Goal: Transaction & Acquisition: Purchase product/service

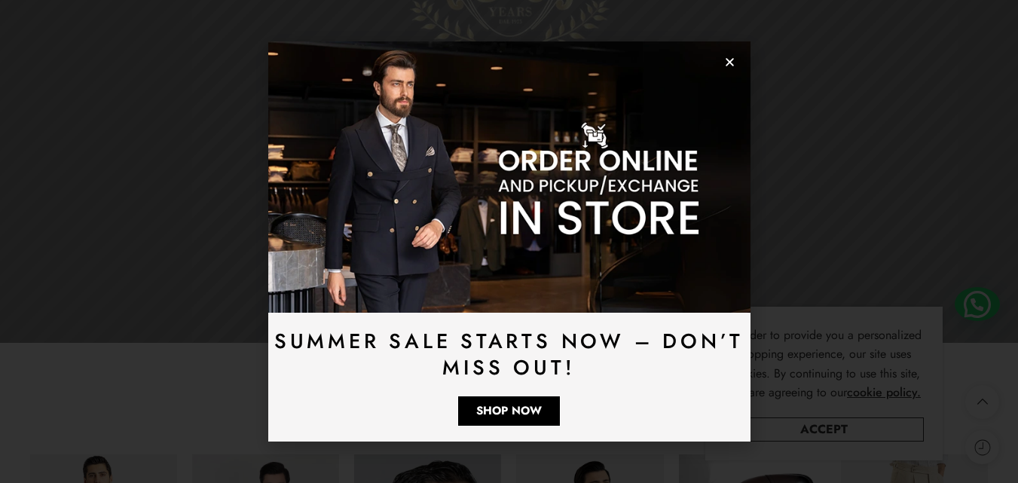
click at [942, 308] on div "Summer Sale Starts Now – Don’t Miss Out! Shop Now" at bounding box center [509, 241] width 1018 height 483
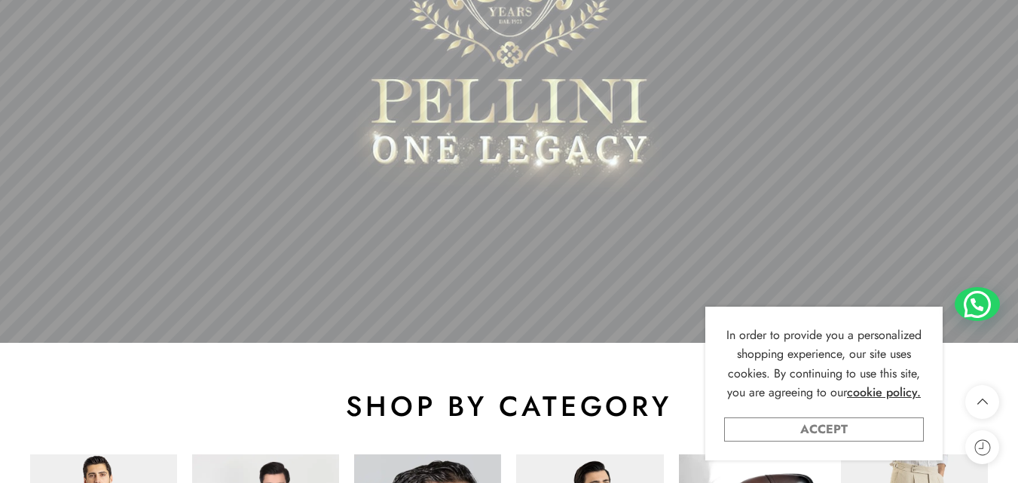
click at [848, 433] on link "Accept" at bounding box center [824, 430] width 200 height 24
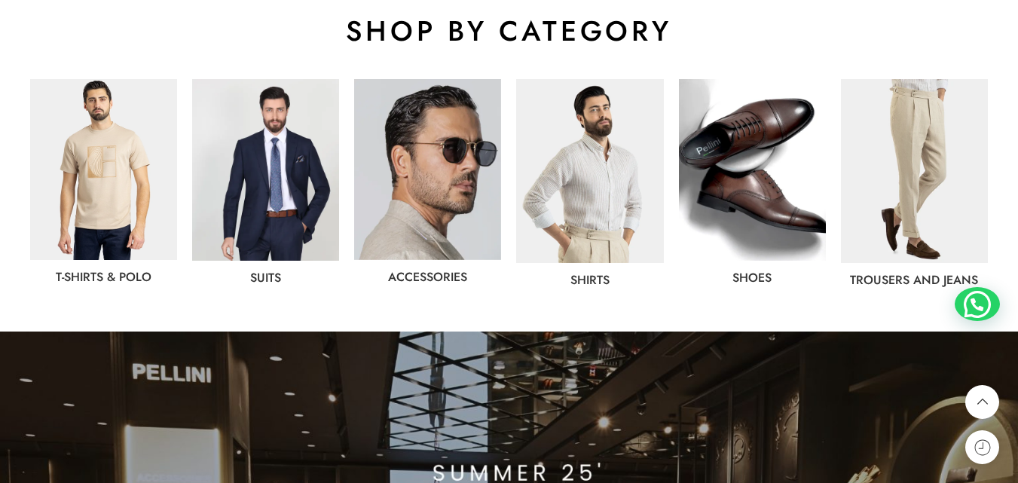
scroll to position [799, 0]
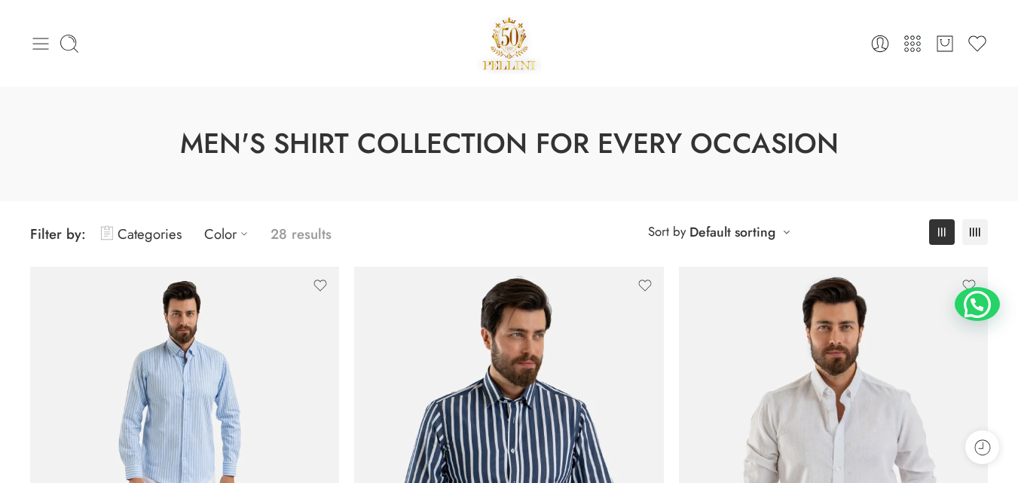
click at [44, 40] on icon at bounding box center [40, 43] width 21 height 21
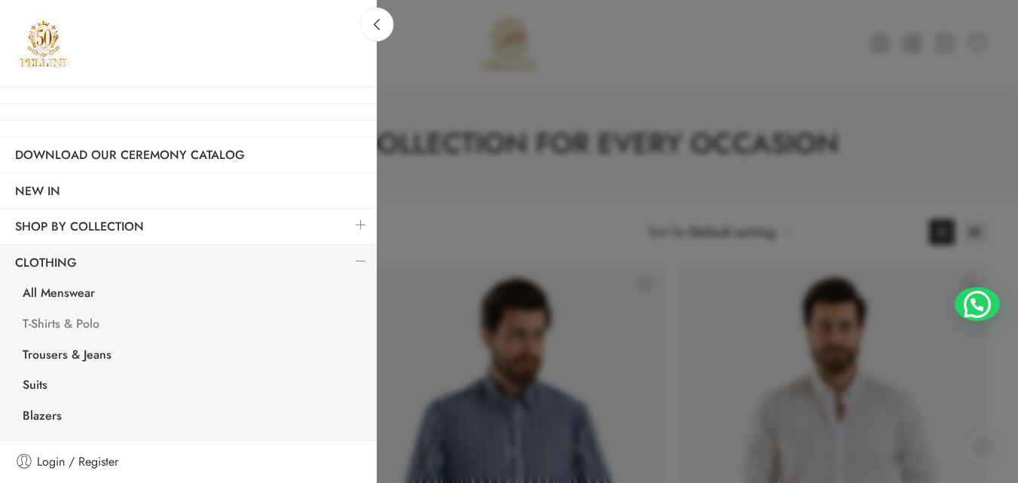
scroll to position [75, 0]
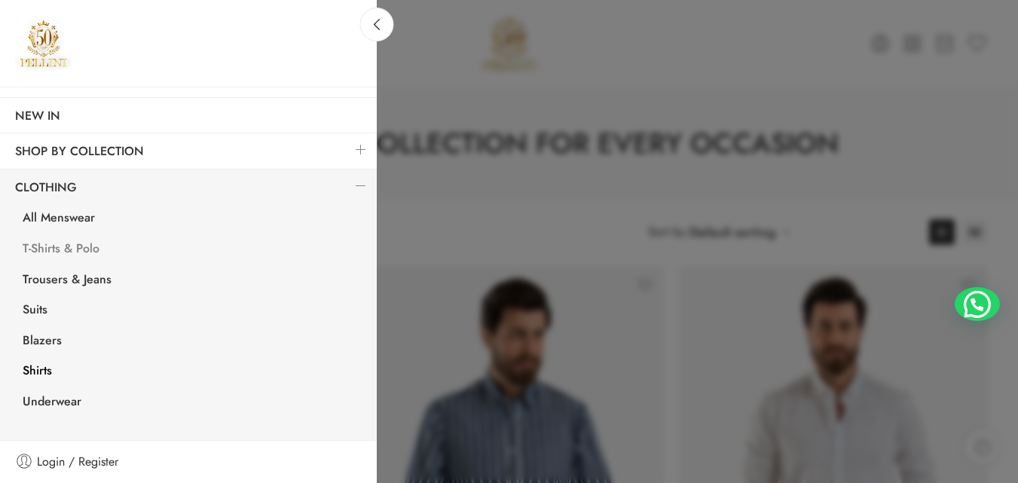
click at [66, 248] on link "T-Shirts & Polo" at bounding box center [192, 250] width 369 height 31
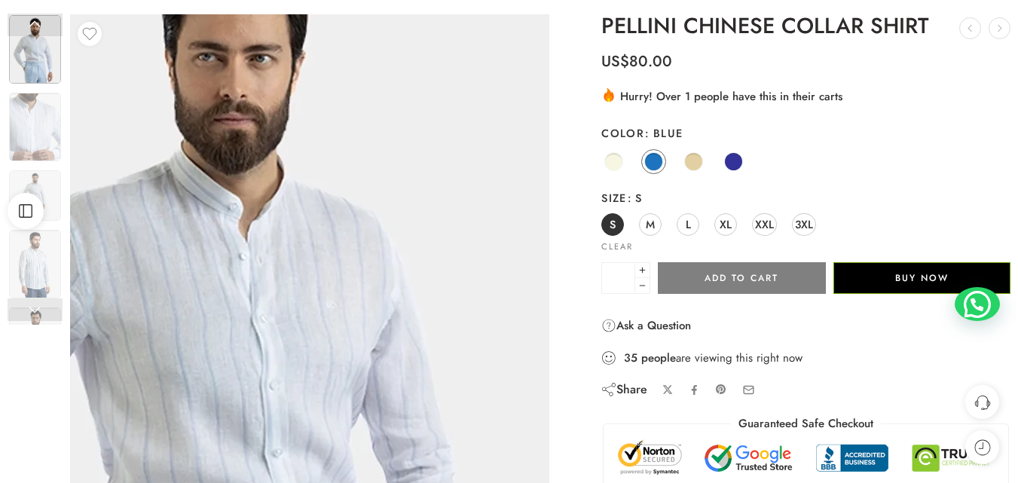
scroll to position [226, 0]
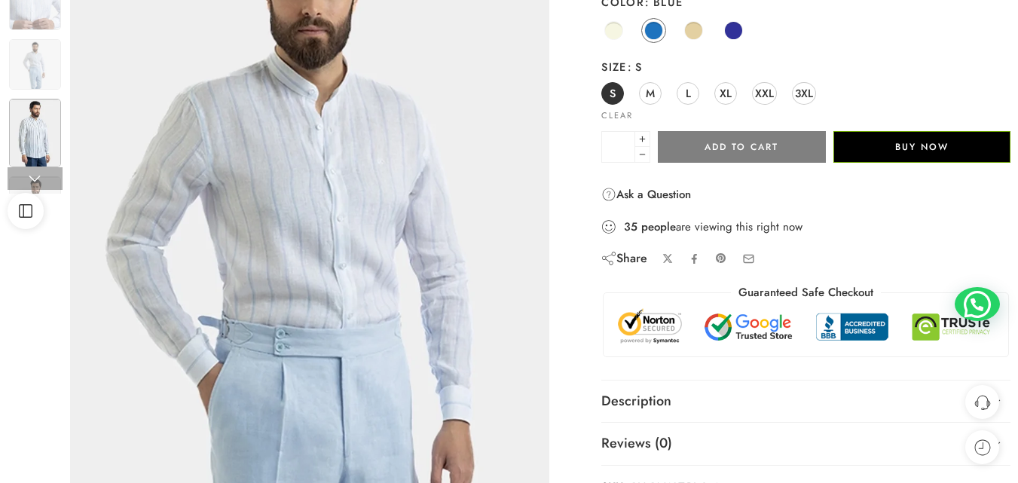
click at [35, 124] on img at bounding box center [35, 133] width 52 height 69
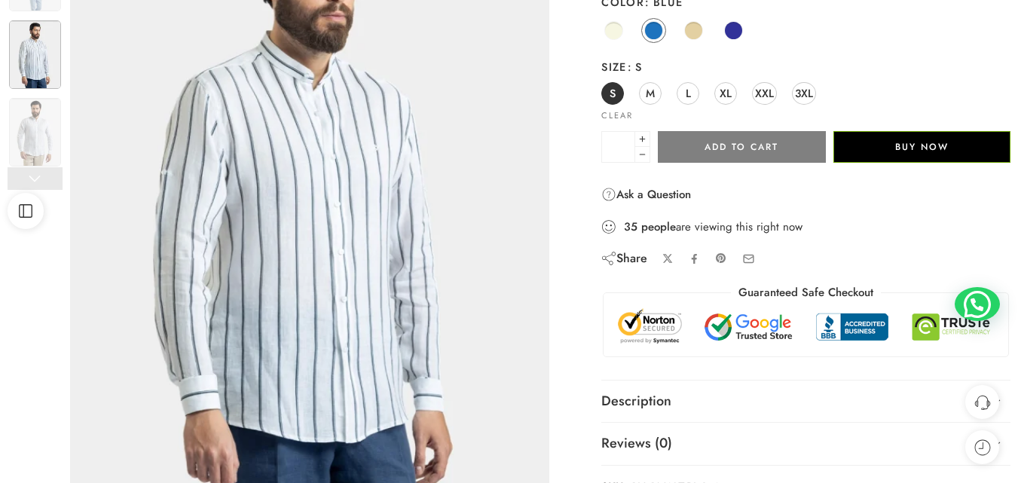
click at [38, 67] on img at bounding box center [35, 54] width 52 height 69
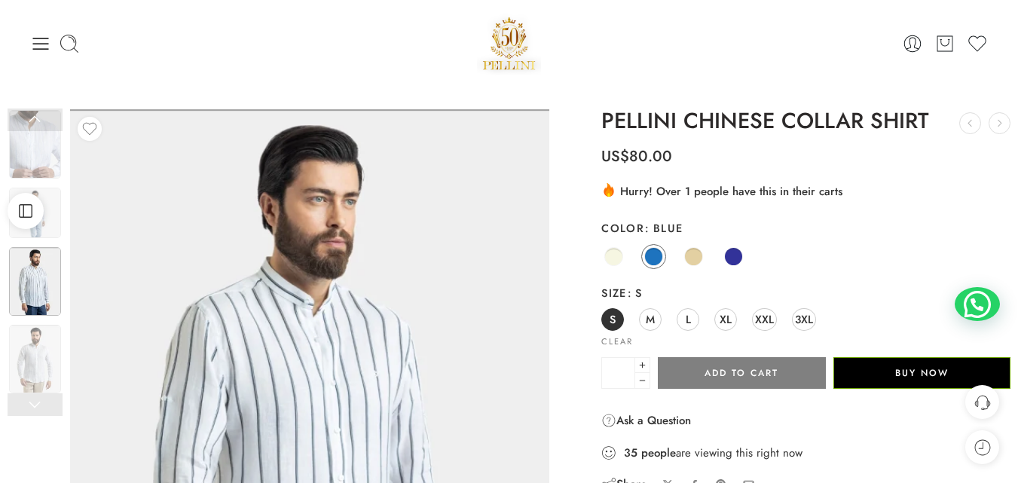
click at [50, 222] on div "Open Sidebar" at bounding box center [25, 211] width 51 height 36
click at [60, 214] on img at bounding box center [35, 213] width 52 height 51
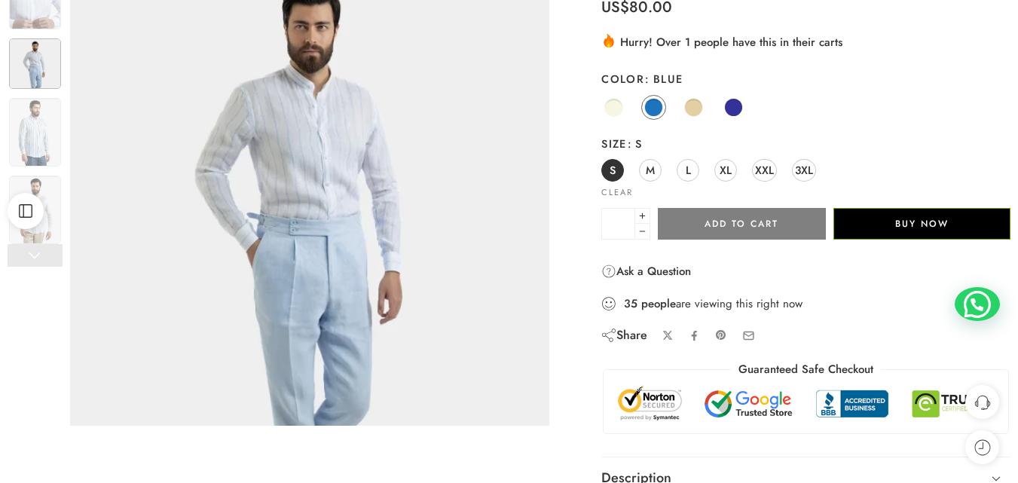
scroll to position [151, 0]
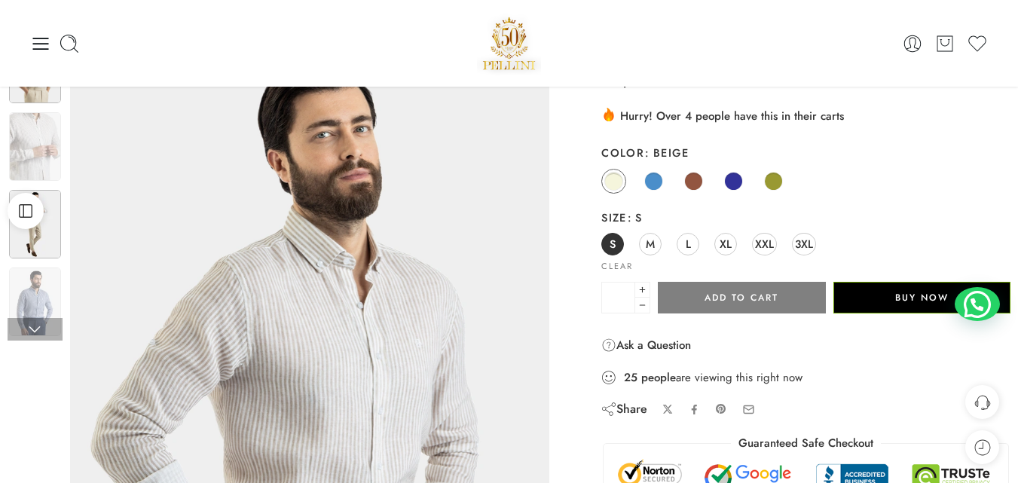
click at [35, 232] on img at bounding box center [35, 224] width 52 height 69
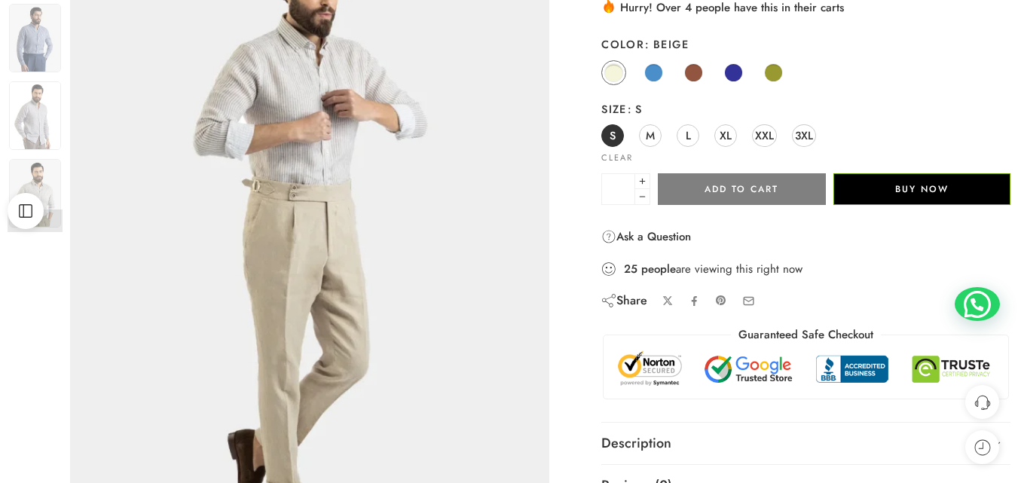
scroll to position [226, 0]
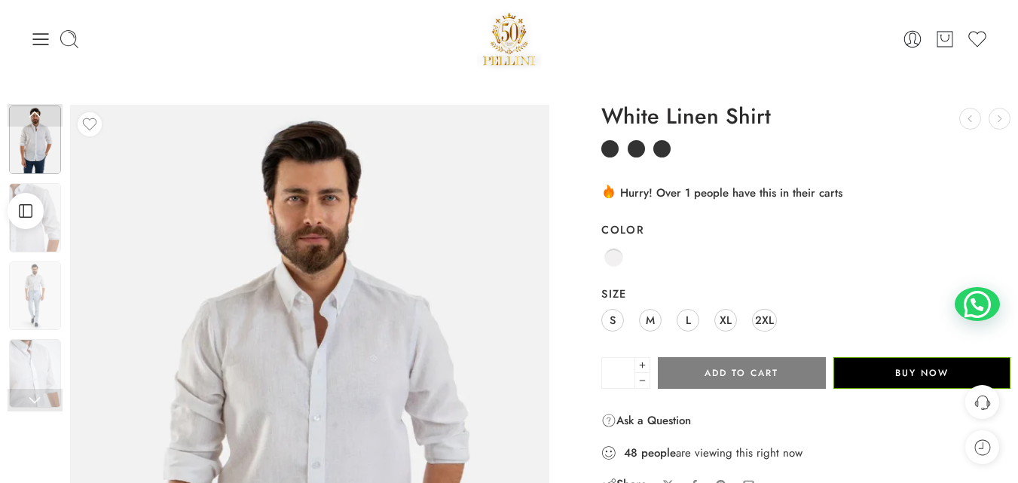
scroll to position [151, 0]
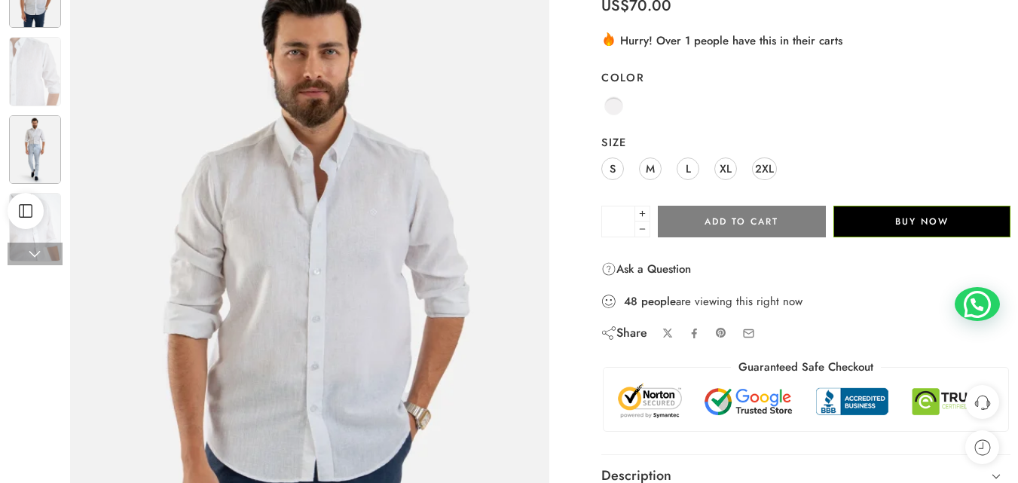
click at [35, 154] on img at bounding box center [35, 149] width 52 height 69
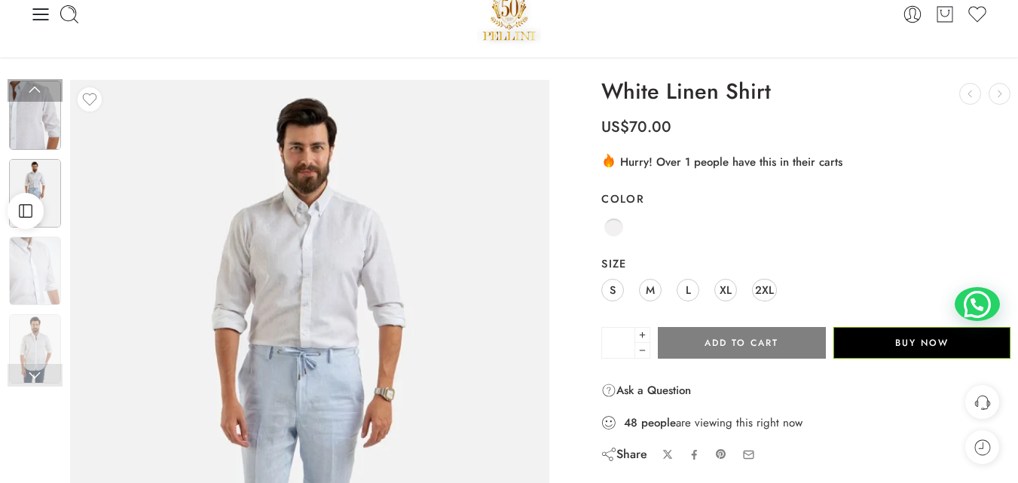
scroll to position [0, 0]
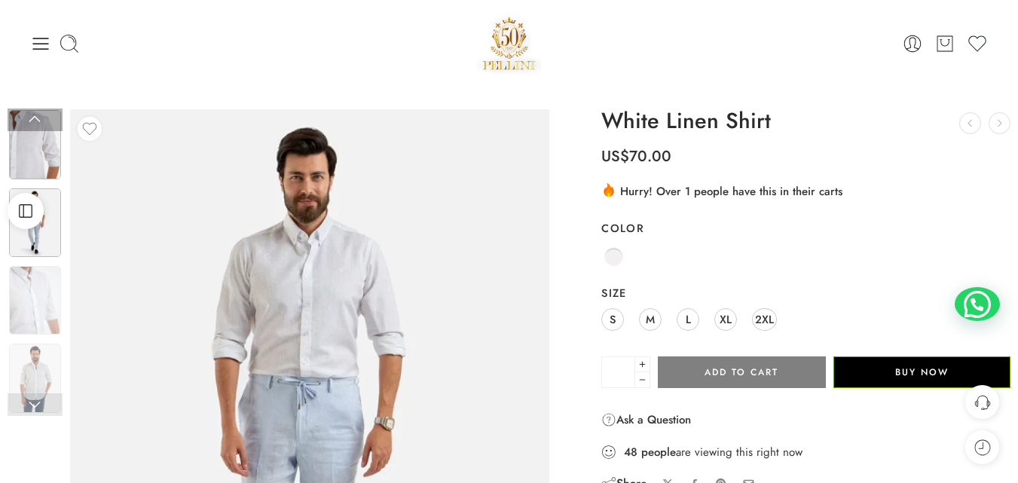
click at [45, 136] on img at bounding box center [35, 144] width 52 height 69
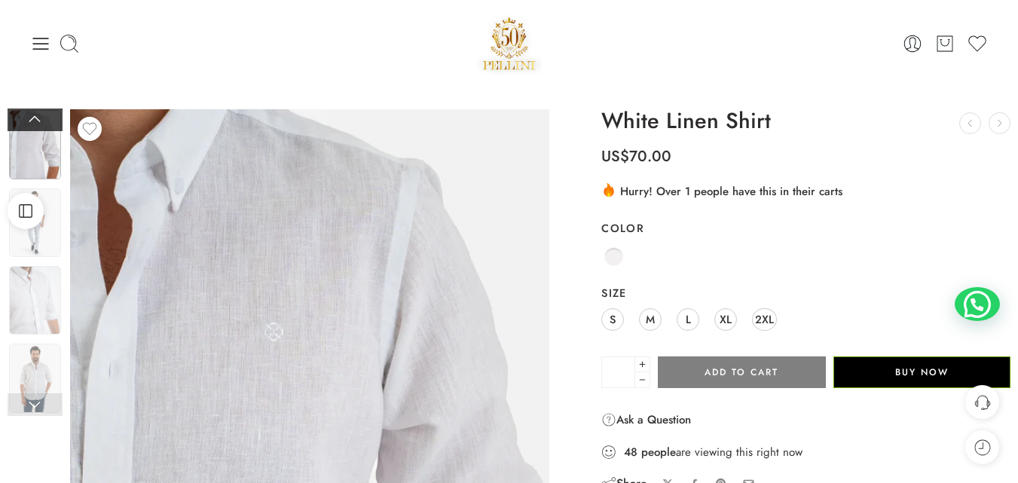
click at [41, 117] on link at bounding box center [35, 120] width 55 height 23
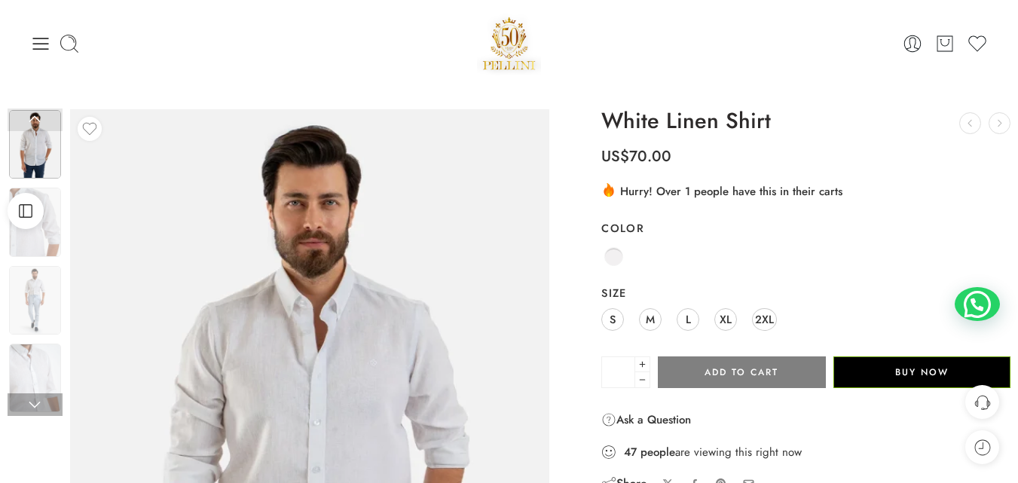
click at [43, 152] on img at bounding box center [35, 144] width 52 height 69
click at [50, 148] on img at bounding box center [35, 144] width 52 height 69
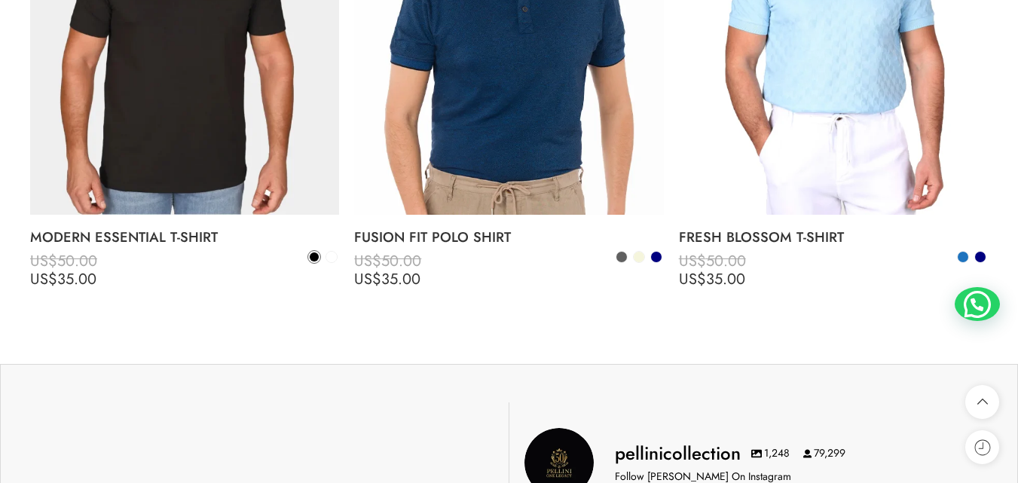
scroll to position [5277, 0]
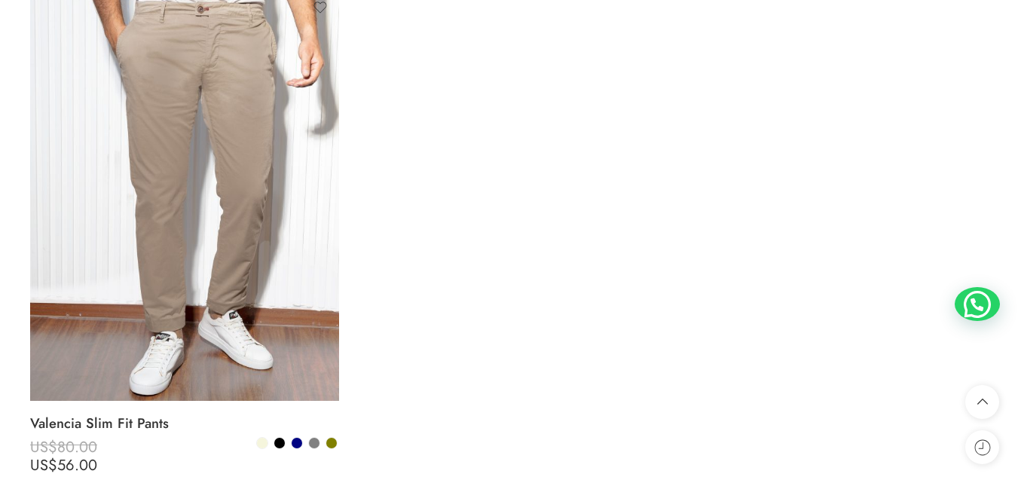
scroll to position [2412, 0]
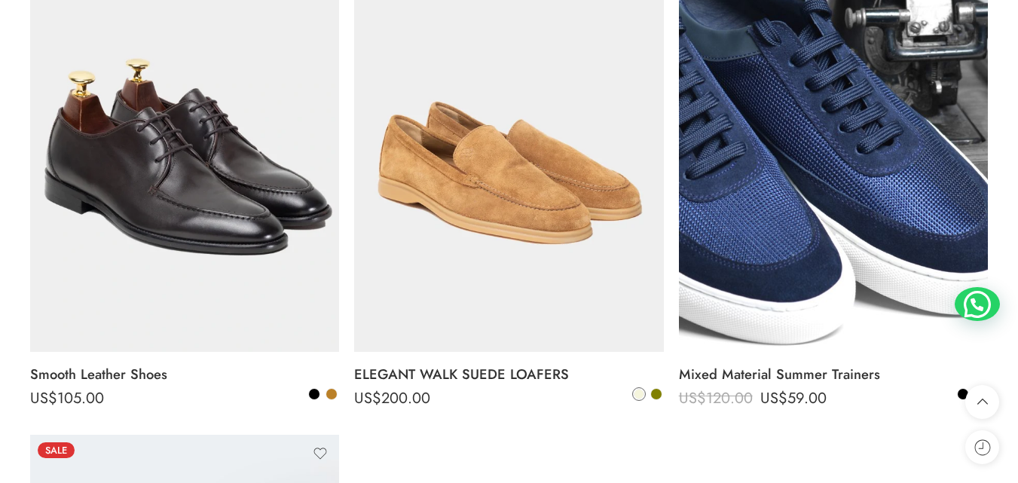
scroll to position [5428, 0]
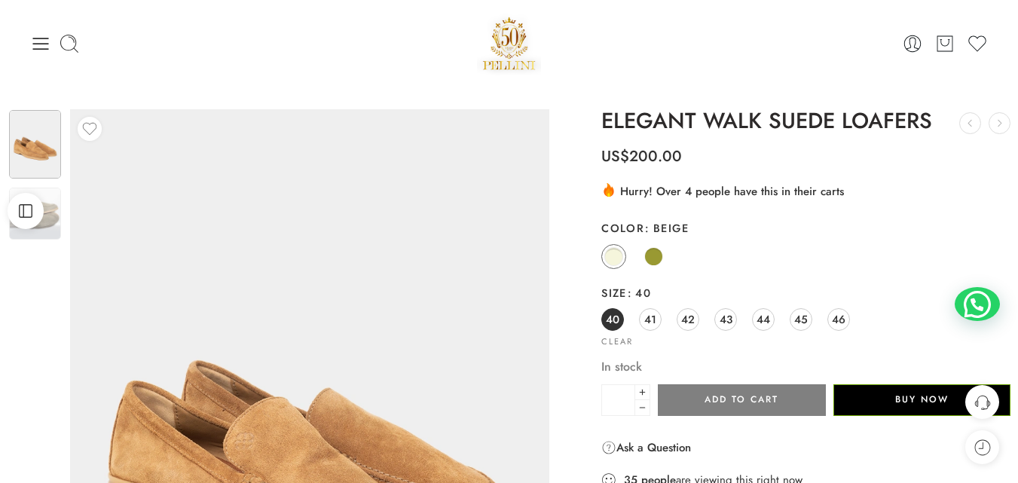
click at [657, 256] on span at bounding box center [654, 256] width 19 height 19
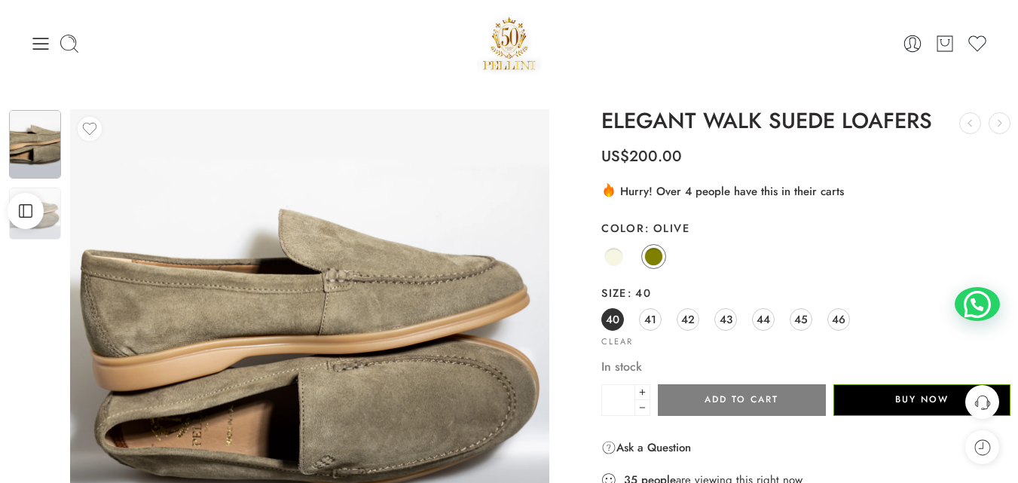
scroll to position [151, 0]
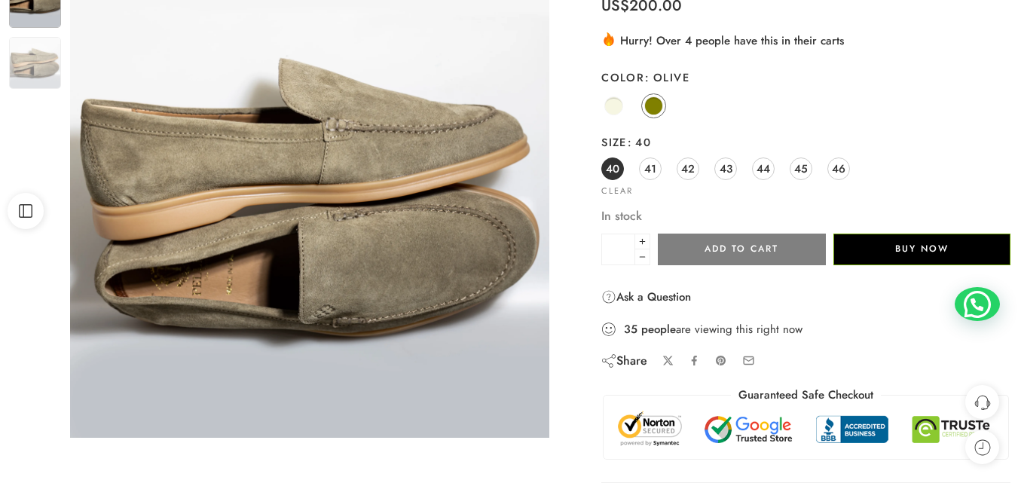
drag, startPoint x: 276, startPoint y: 139, endPoint x: 665, endPoint y: 99, distance: 391.1
click at [665, 99] on div "Beige Olive" at bounding box center [806, 106] width 409 height 29
drag, startPoint x: 427, startPoint y: 159, endPoint x: 24, endPoint y: 5, distance: 431.2
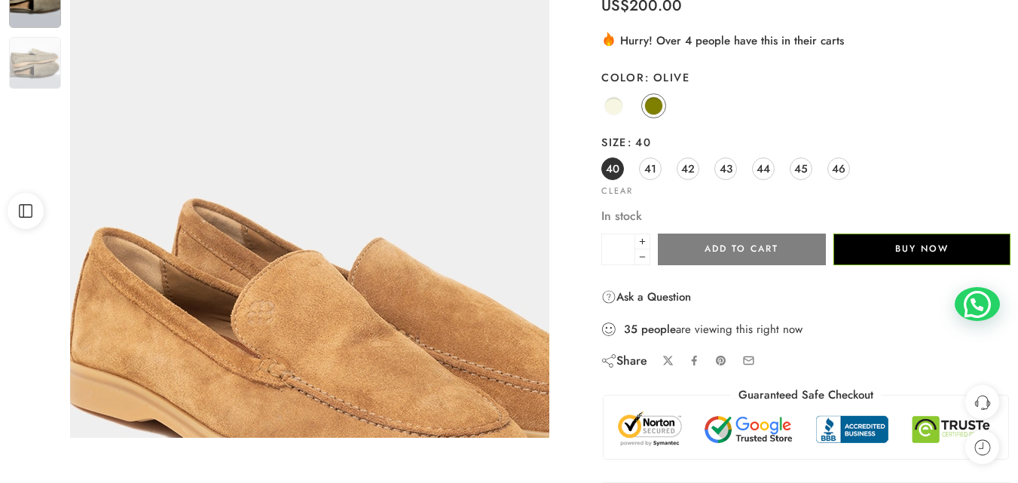
drag, startPoint x: 75, startPoint y: 32, endPoint x: 216, endPoint y: 96, distance: 154.2
click at [216, 96] on img at bounding box center [353, 295] width 678 height 905
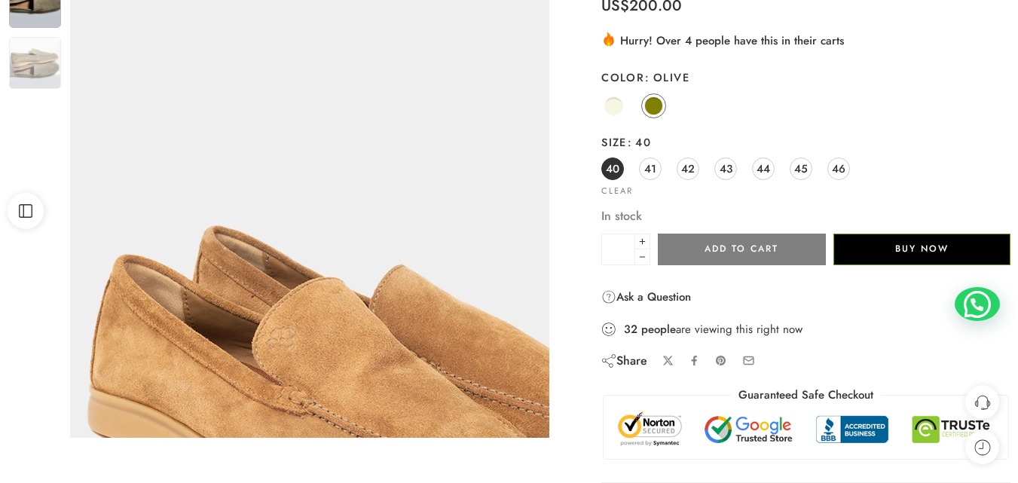
click at [154, 58] on img at bounding box center [374, 322] width 678 height 905
